Goal: Information Seeking & Learning: Learn about a topic

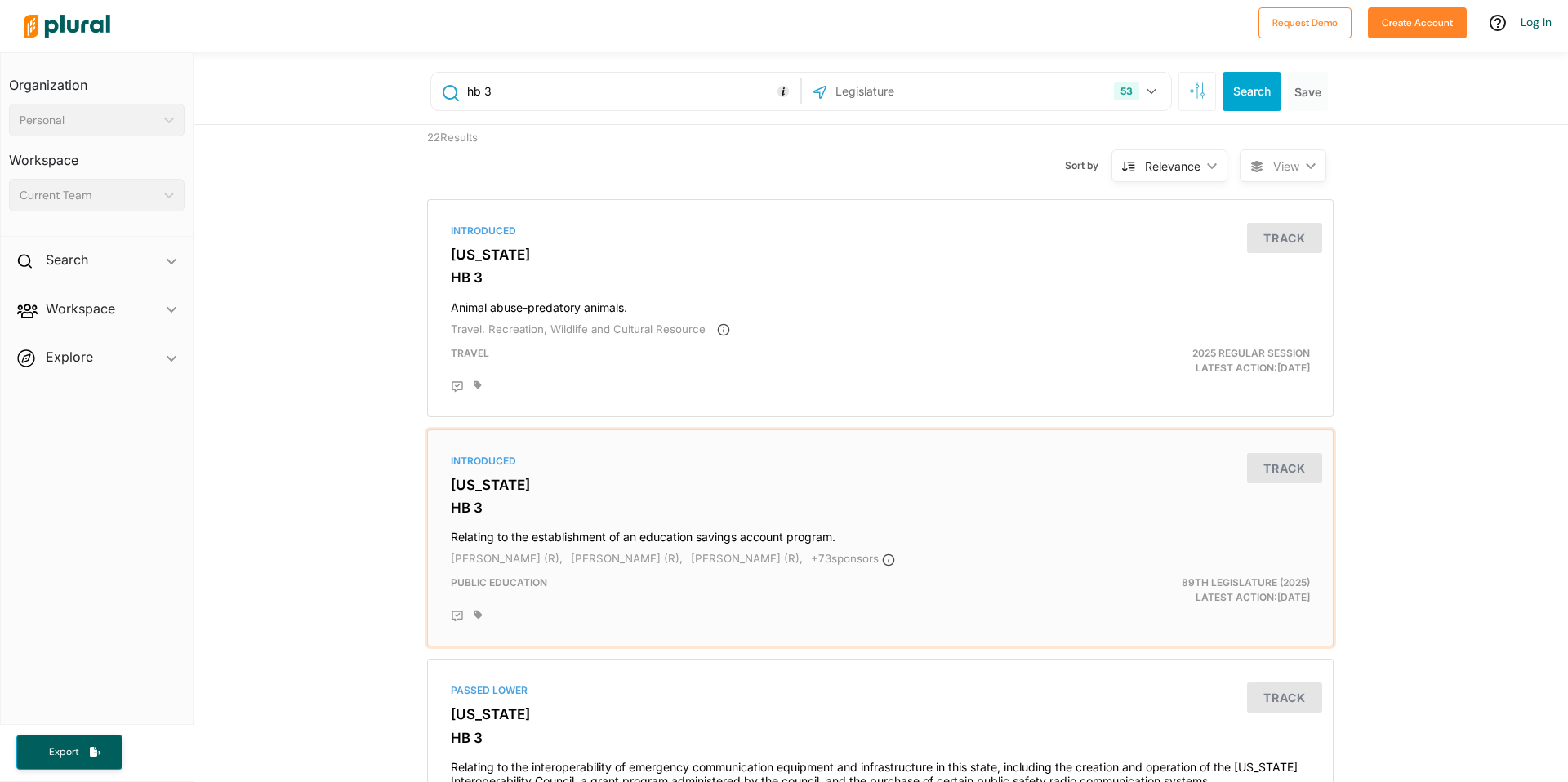
click at [529, 487] on h3 "[US_STATE]" at bounding box center [880, 484] width 859 height 16
click at [1189, 91] on icon "button" at bounding box center [1196, 90] width 16 height 16
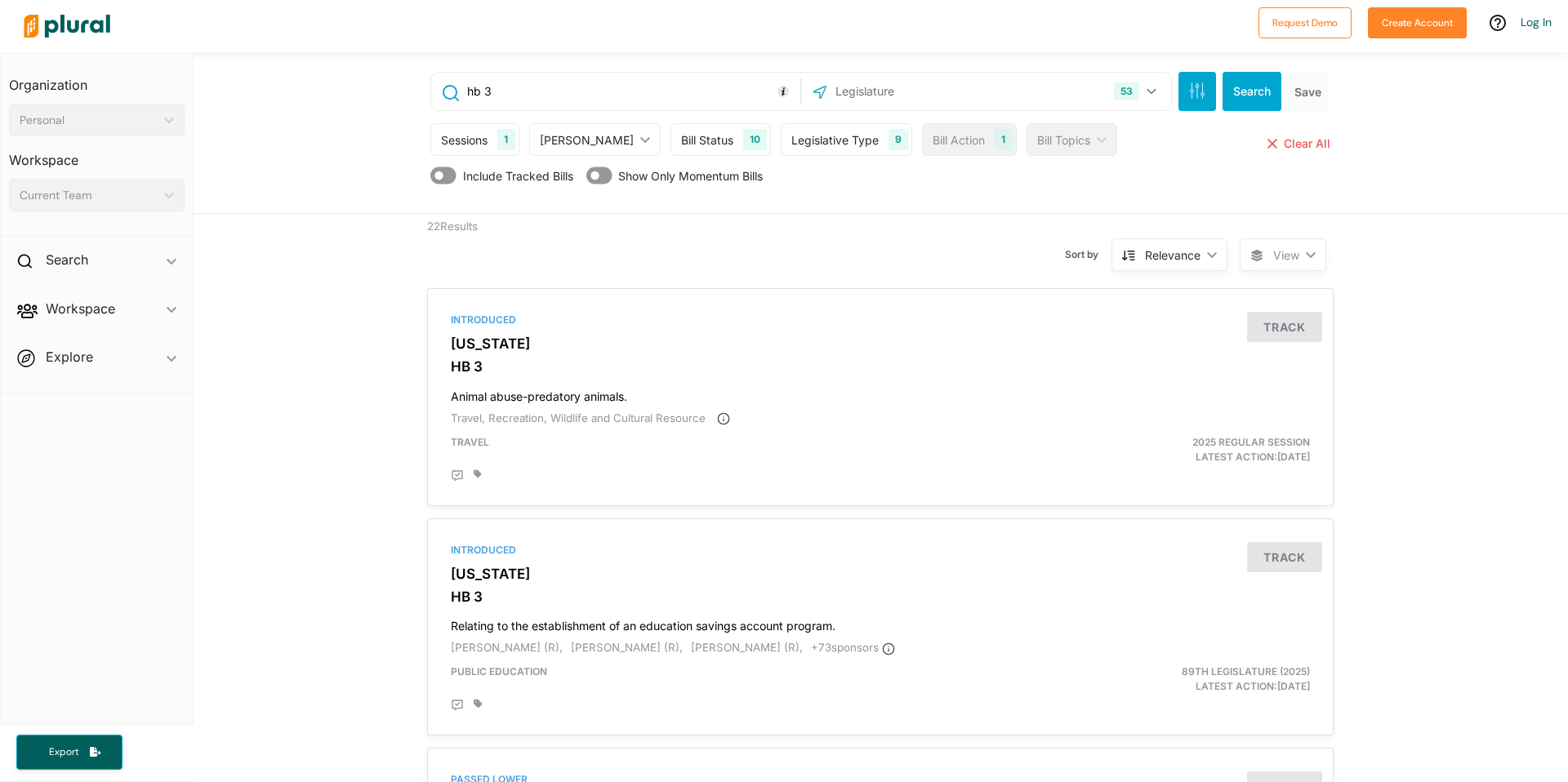
click at [698, 136] on div "Bill Status 10" at bounding box center [721, 140] width 101 height 33
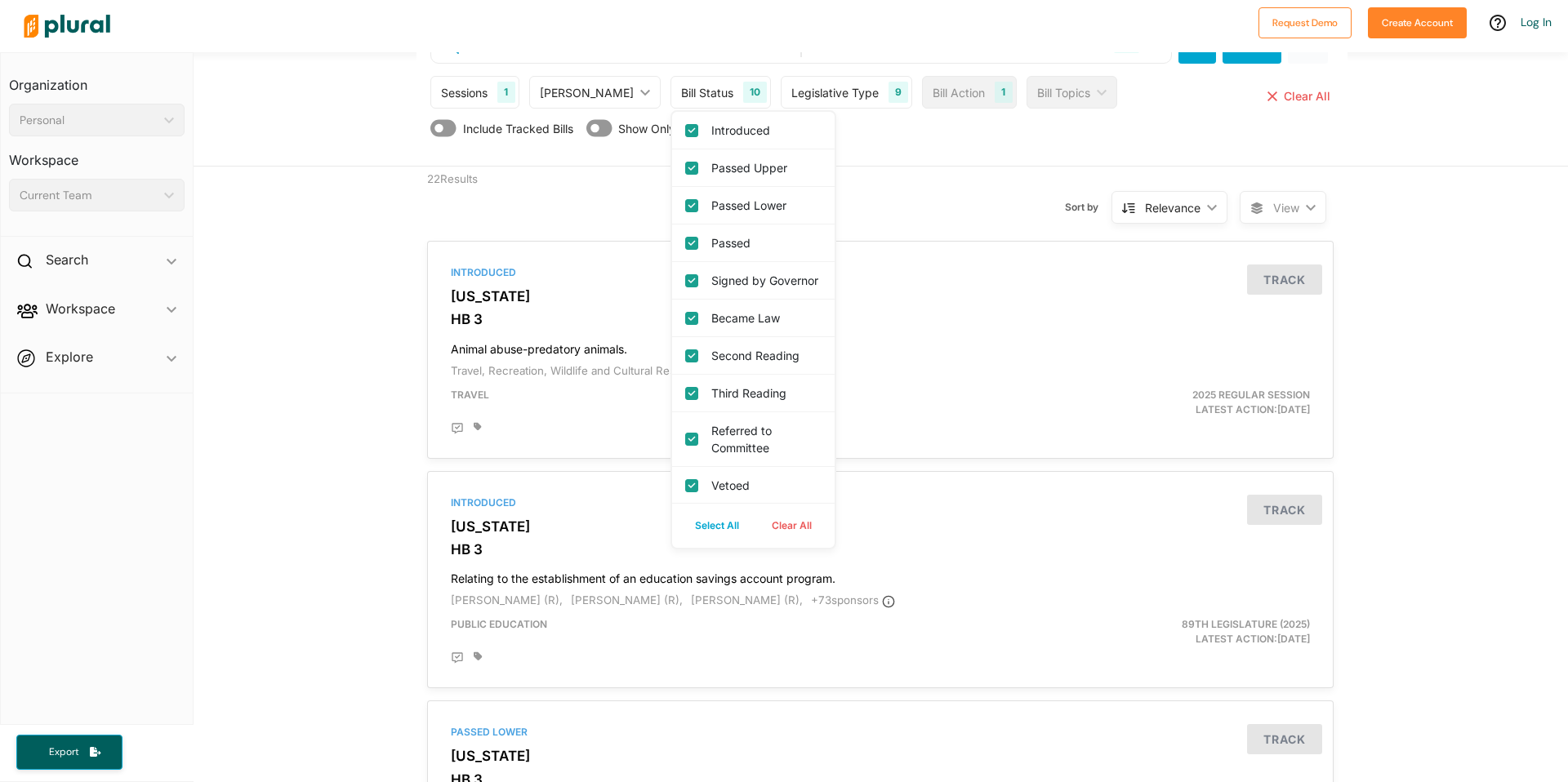
click at [886, 180] on div "Sort by Relevance ic_keyboard_arrow_down Relevance Latest Action Latest Action …" at bounding box center [968, 197] width 543 height 62
